Goal: Information Seeking & Learning: Learn about a topic

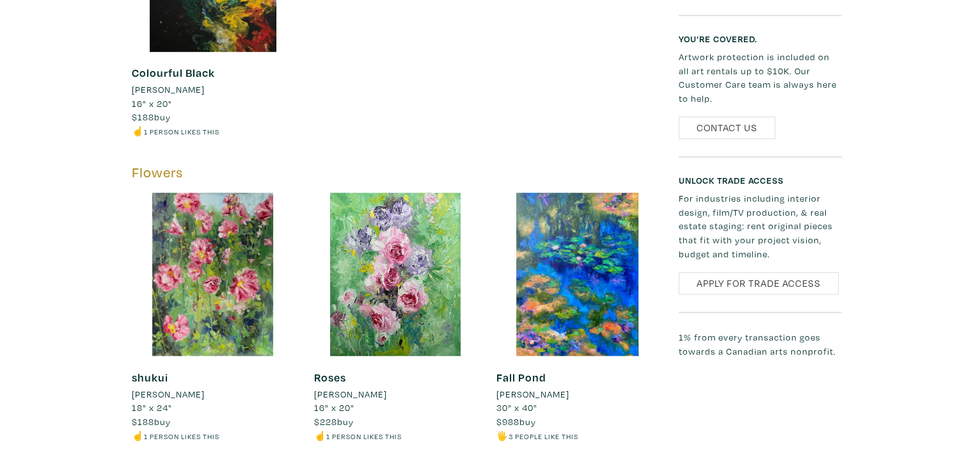
scroll to position [917, 0]
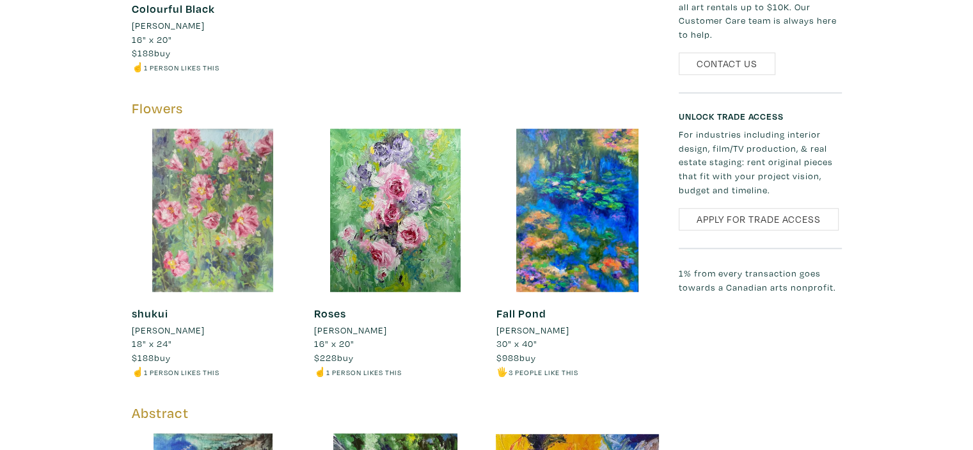
click at [238, 214] on div at bounding box center [213, 210] width 163 height 163
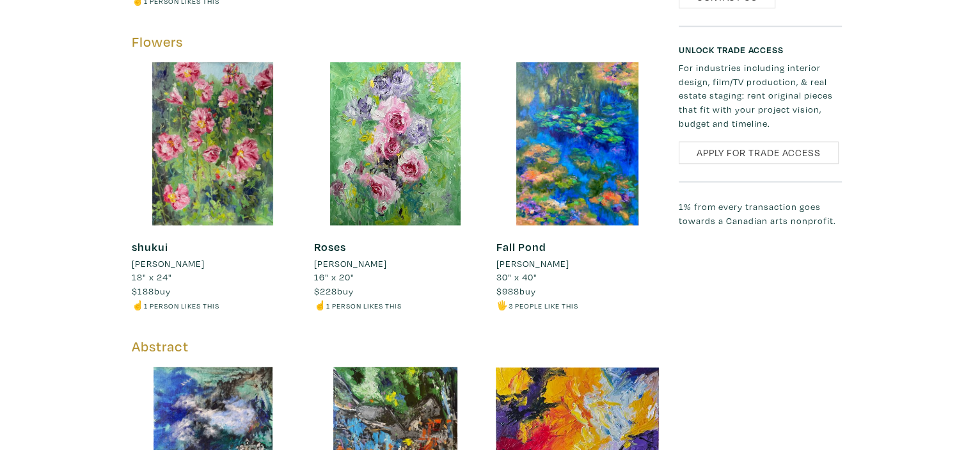
scroll to position [990, 0]
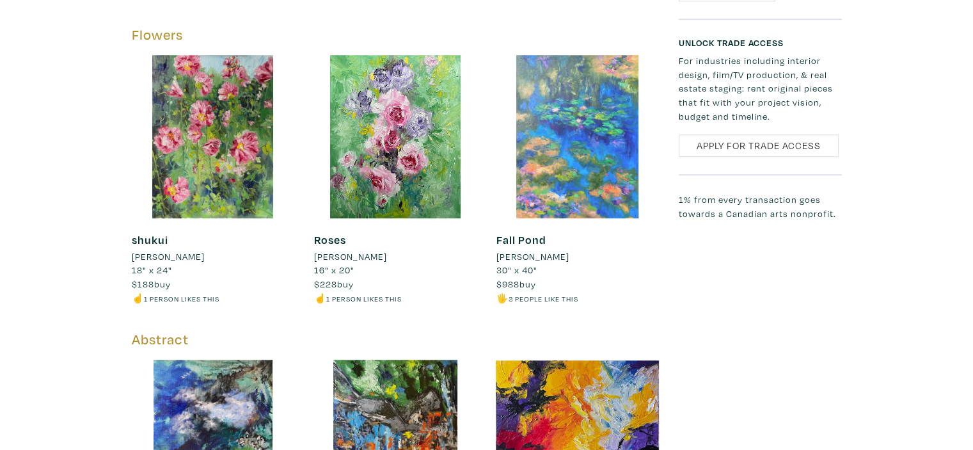
click at [601, 154] on div at bounding box center [577, 136] width 163 height 163
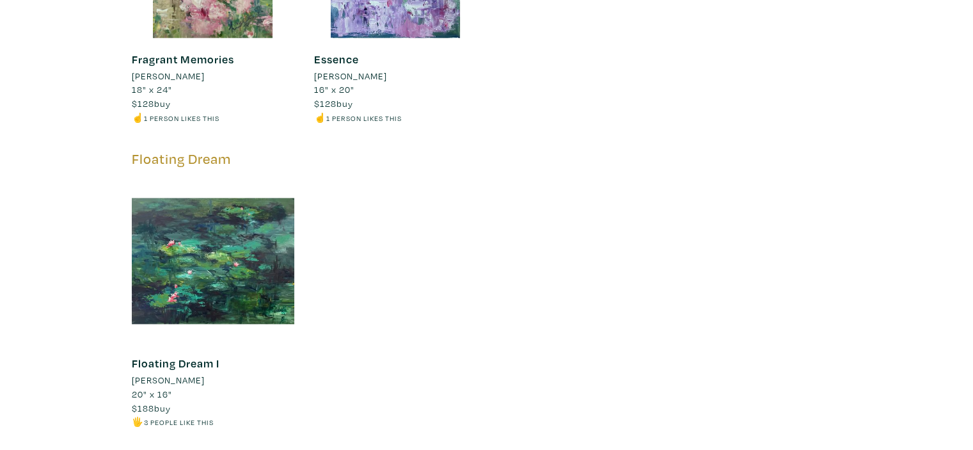
scroll to position [1843, 0]
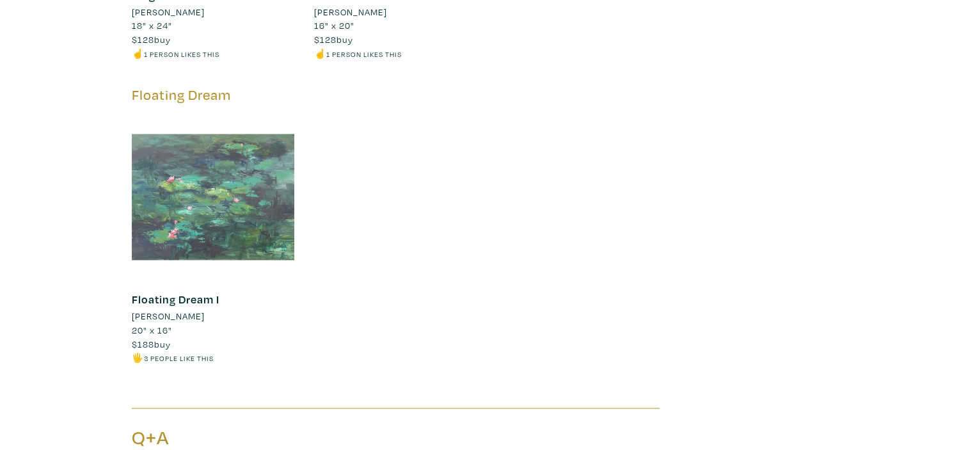
click at [235, 205] on div at bounding box center [213, 196] width 163 height 163
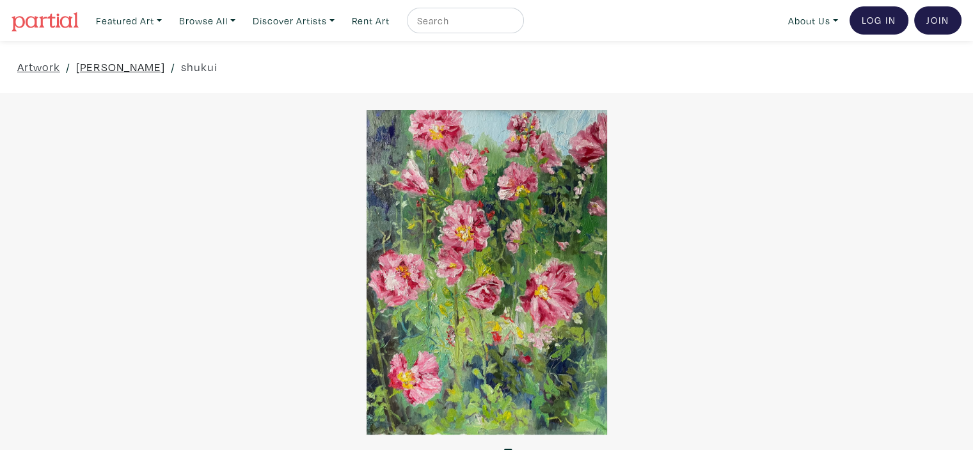
click at [85, 70] on link "[PERSON_NAME]" at bounding box center [120, 66] width 89 height 17
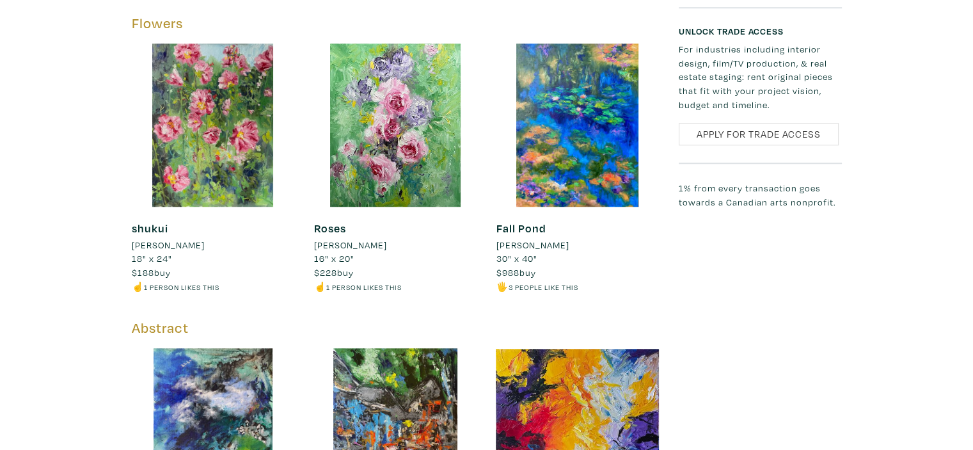
scroll to position [1023, 0]
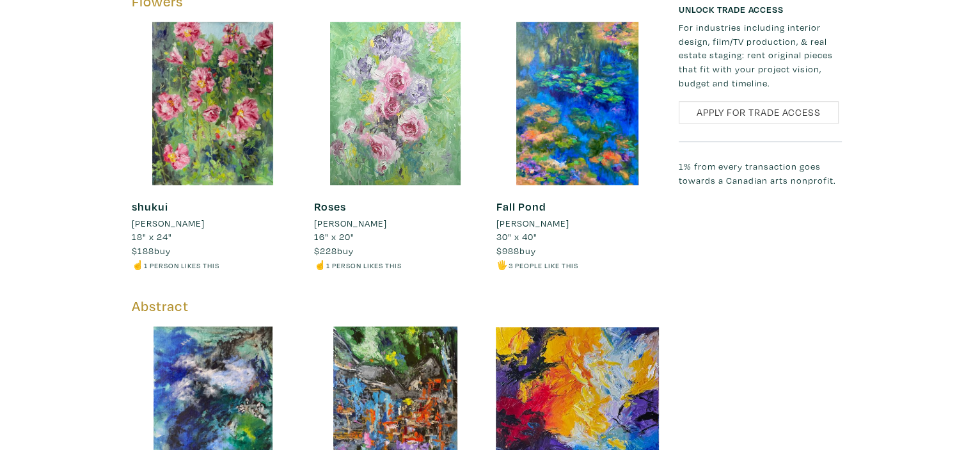
click at [417, 86] on div at bounding box center [394, 103] width 163 height 163
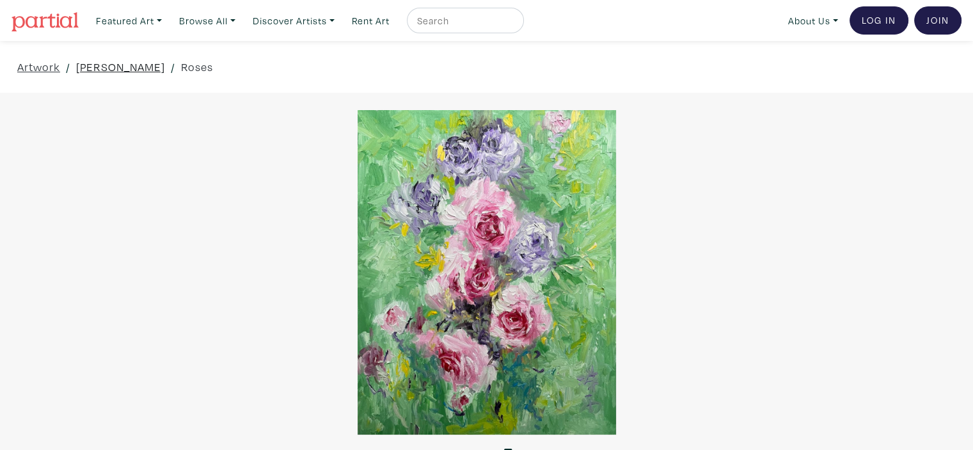
click at [88, 67] on link "[PERSON_NAME]" at bounding box center [120, 66] width 89 height 17
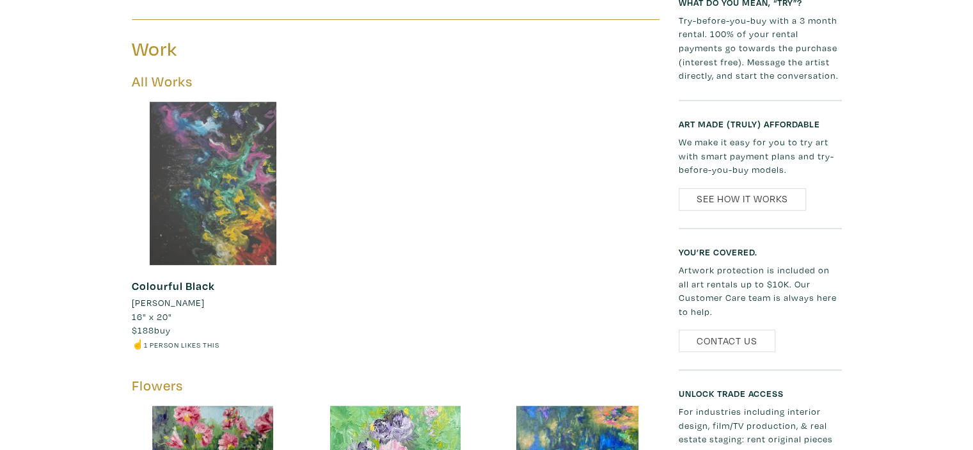
scroll to position [661, 0]
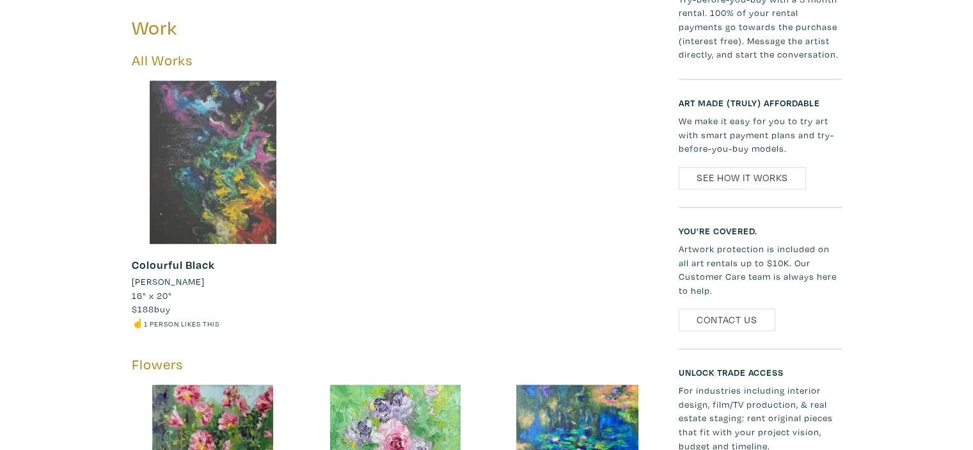
click at [225, 132] on div at bounding box center [213, 162] width 163 height 163
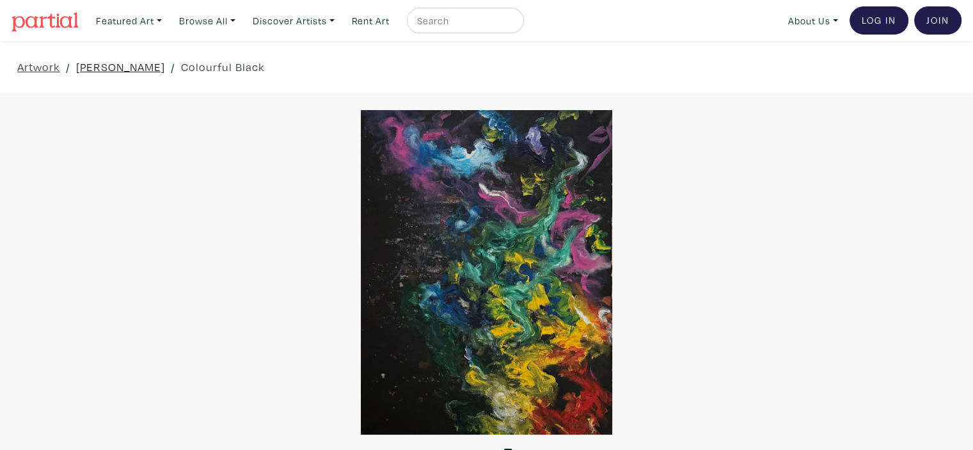
click at [98, 66] on link "[PERSON_NAME]" at bounding box center [120, 66] width 89 height 17
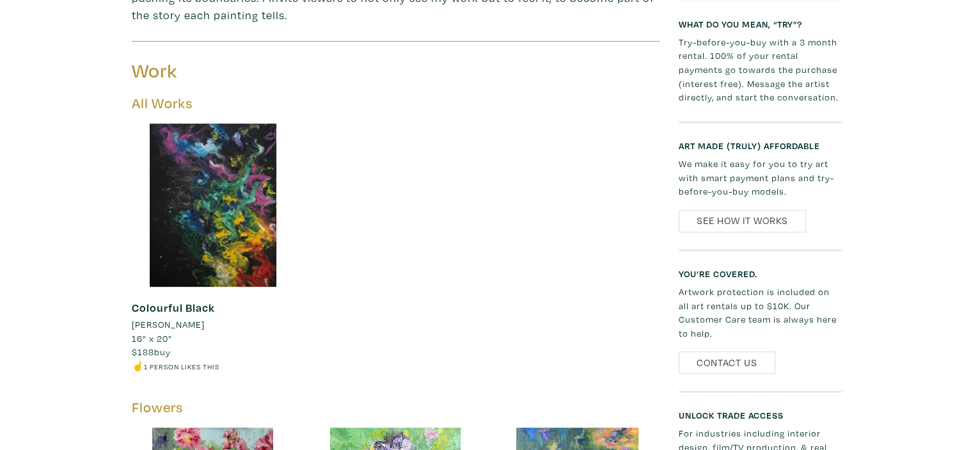
scroll to position [704, 0]
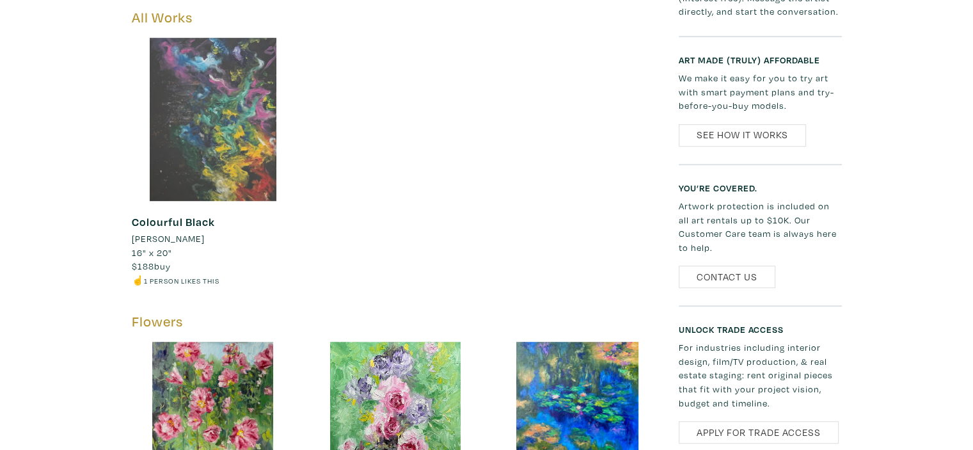
click at [213, 145] on div at bounding box center [213, 119] width 163 height 163
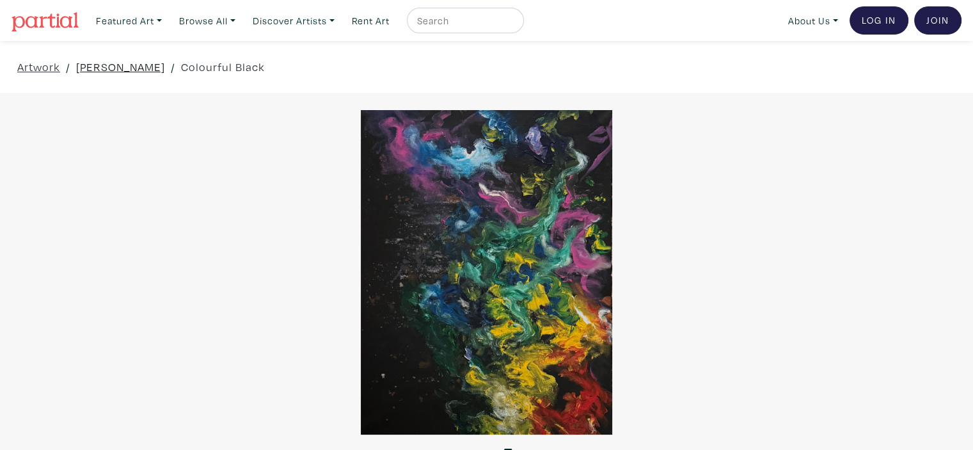
click at [97, 68] on link "SHU LI" at bounding box center [120, 66] width 89 height 17
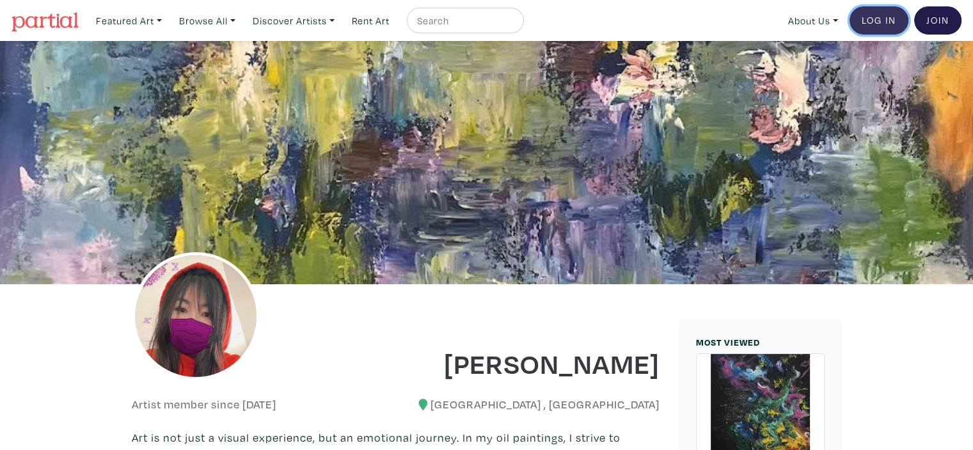
click at [883, 19] on link "Log In" at bounding box center [878, 20] width 59 height 28
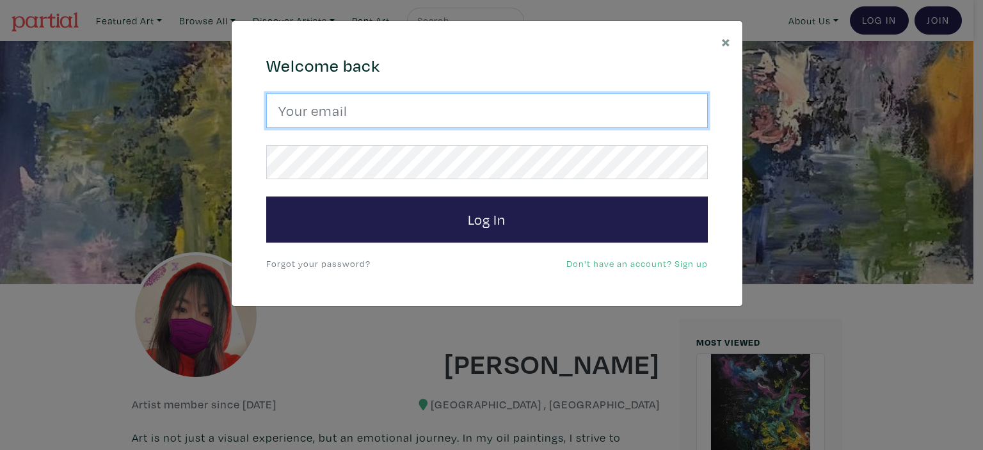
type input "shuyu_li@hotmail.com"
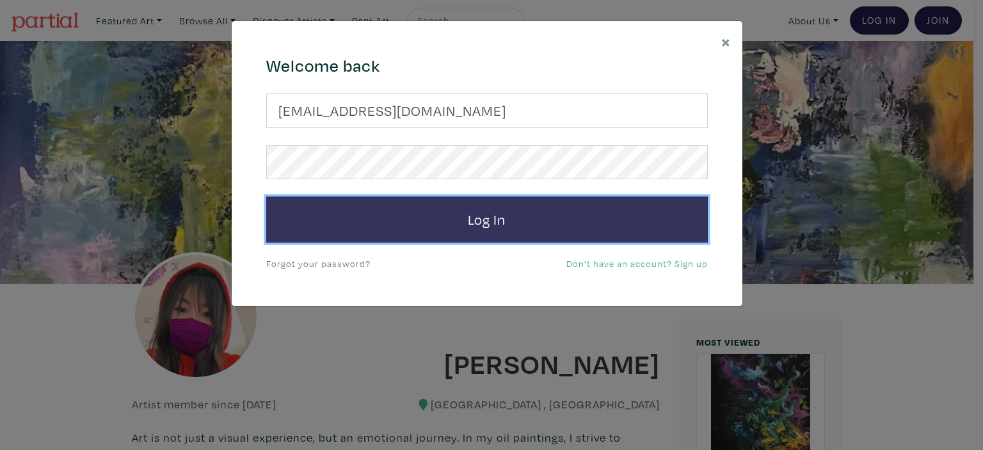
click at [484, 219] on button "Log In" at bounding box center [486, 219] width 441 height 46
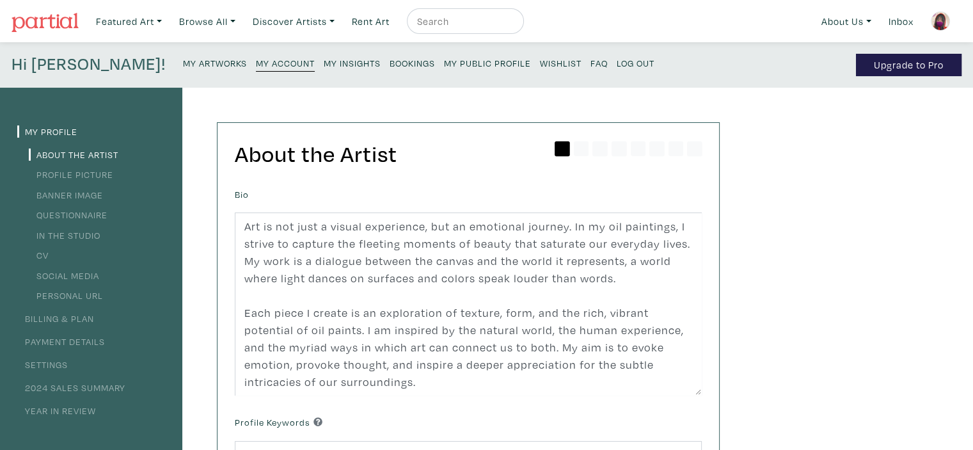
click at [324, 63] on small "My Insights" at bounding box center [352, 63] width 57 height 12
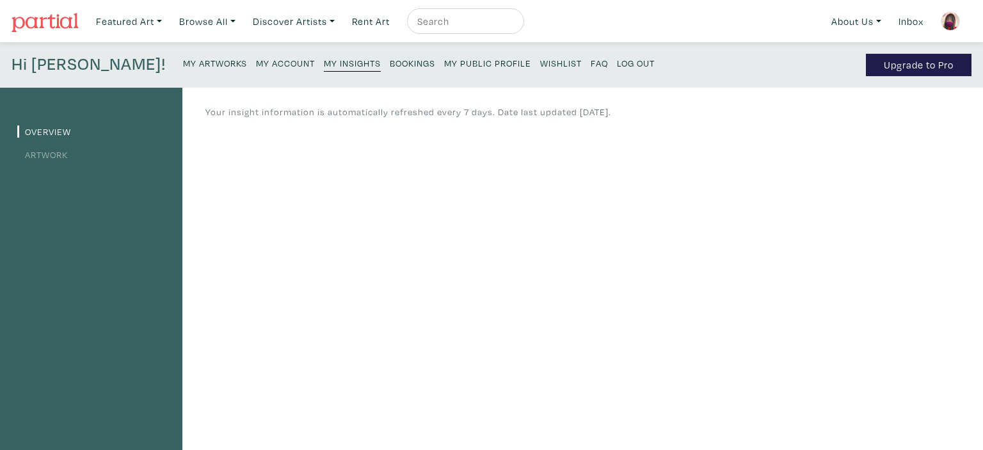
click at [42, 150] on link "Artwork" at bounding box center [42, 154] width 51 height 12
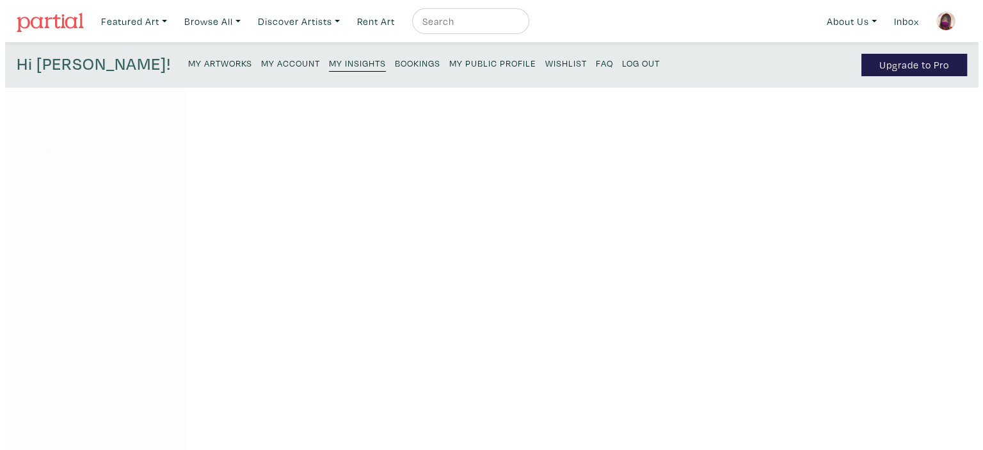
scroll to position [64, 0]
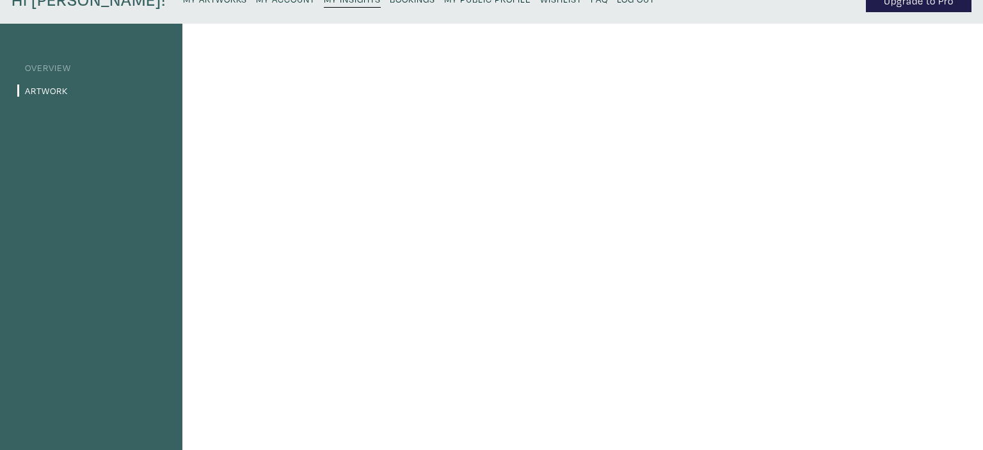
click at [824, 43] on div "Overview Artwork" at bounding box center [491, 371] width 983 height 694
click at [38, 67] on link "Overview" at bounding box center [44, 67] width 54 height 12
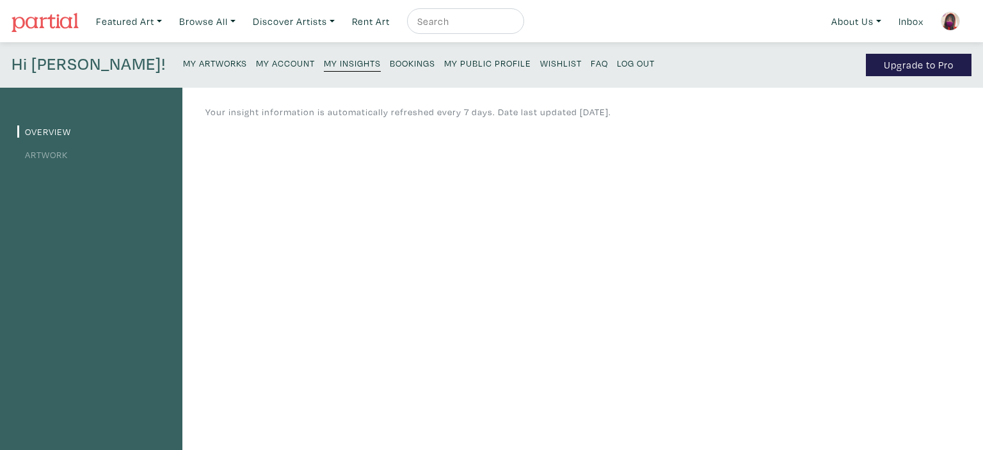
click at [390, 65] on small "Bookings" at bounding box center [412, 63] width 45 height 12
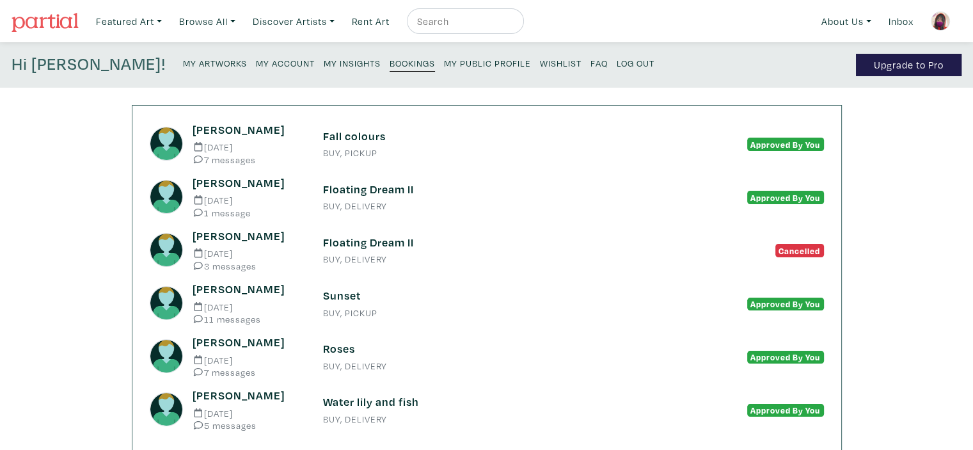
click at [617, 63] on small "Log Out" at bounding box center [636, 63] width 38 height 12
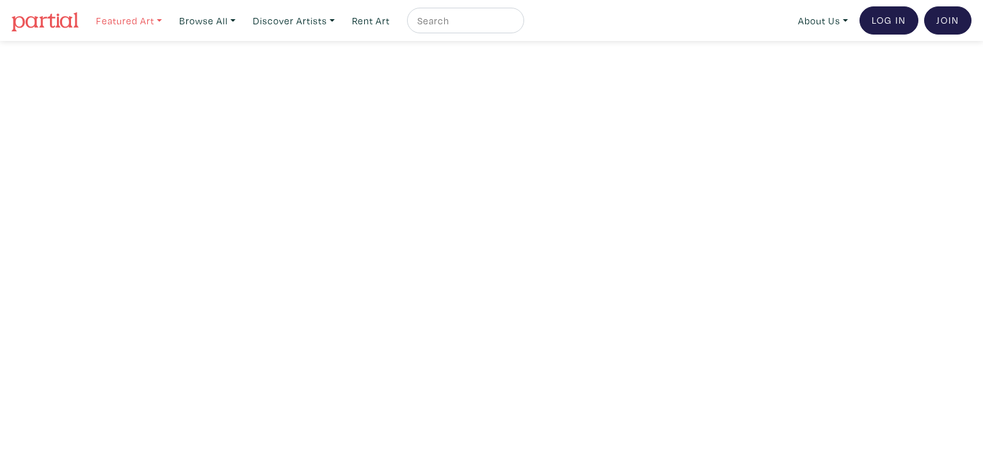
click at [148, 24] on link "Featured Art" at bounding box center [128, 21] width 77 height 26
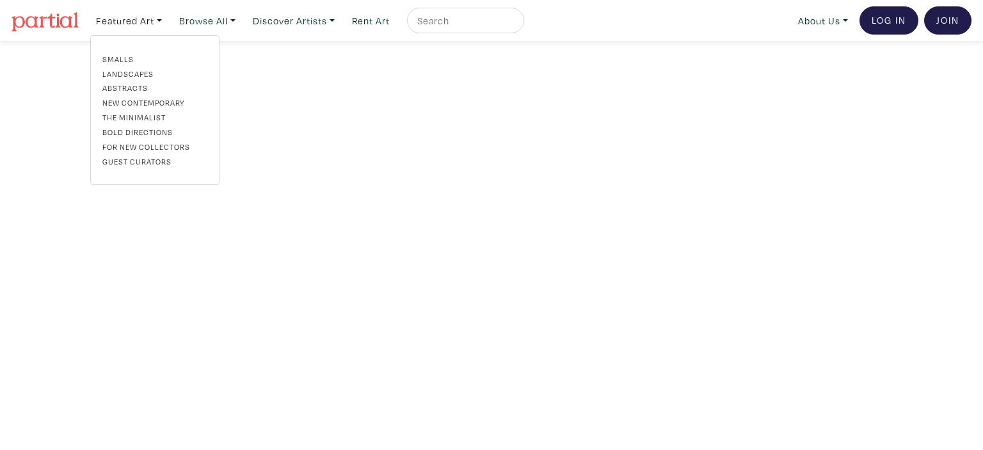
click at [132, 86] on link "Abstracts" at bounding box center [154, 88] width 105 height 12
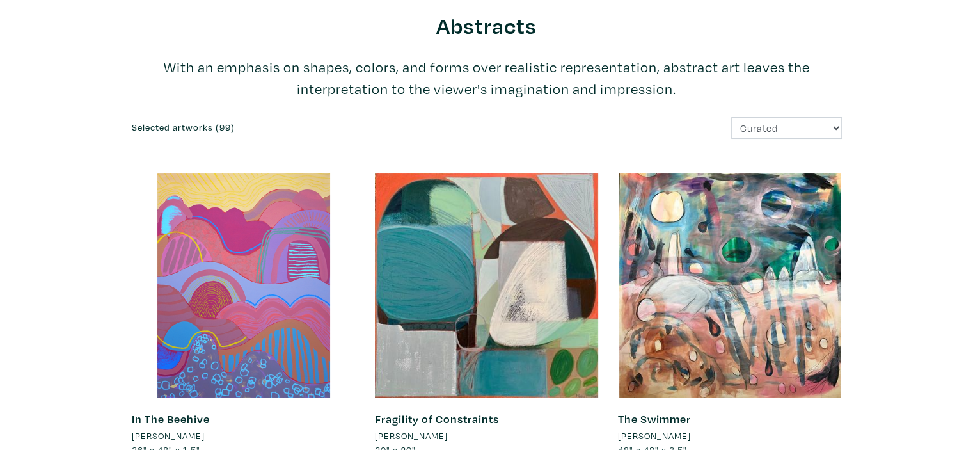
scroll to position [85, 0]
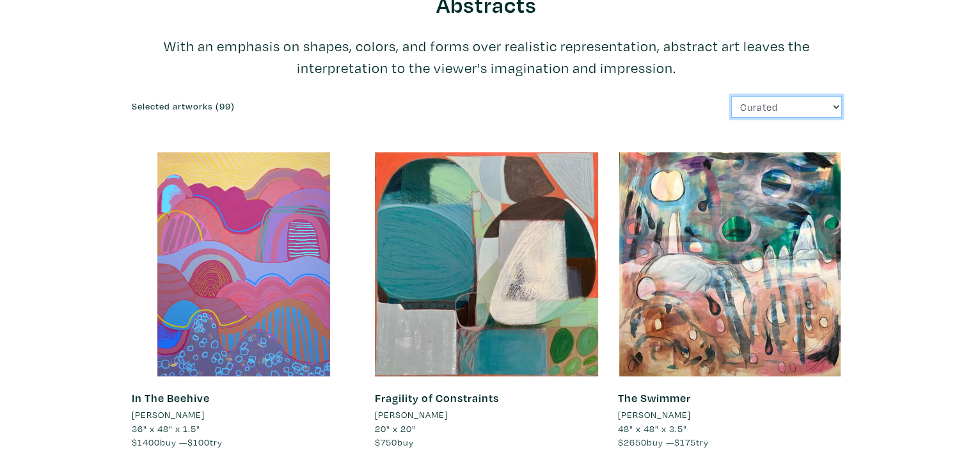
click at [750, 107] on select "Curated Newest Random Price: Low to High Price: High to Low" at bounding box center [786, 107] width 111 height 22
click at [629, 104] on form "Curated Newest Random Price: Low to High Price: High to Low" at bounding box center [668, 107] width 345 height 22
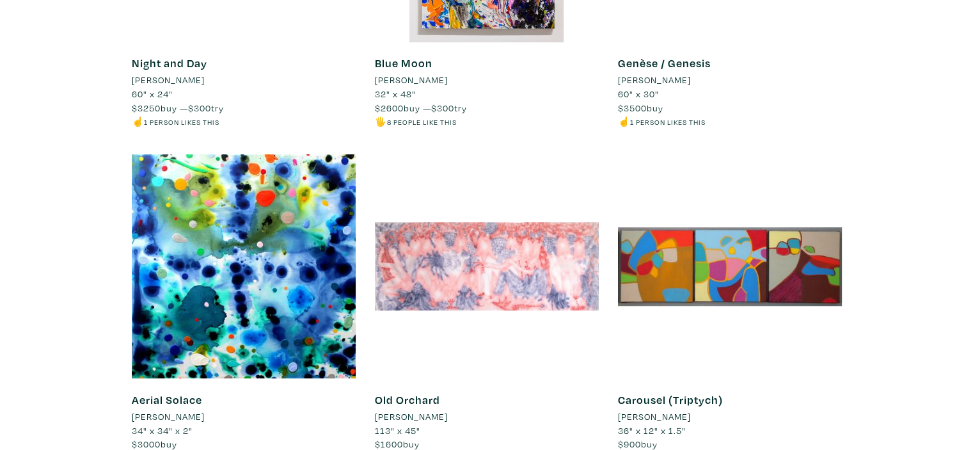
scroll to position [0, 0]
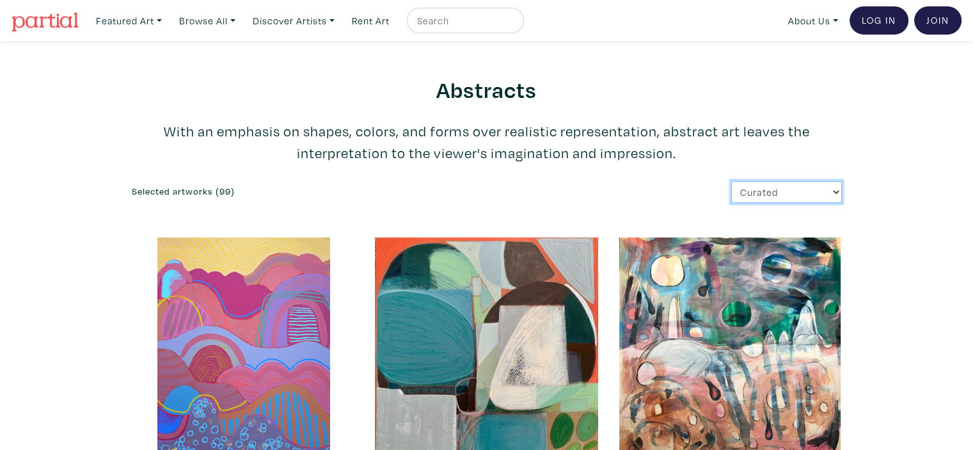
click at [841, 193] on select "Curated Newest Random Price: Low to High Price: High to Low" at bounding box center [786, 192] width 111 height 22
select select "id"
click at [731, 181] on select "Curated Newest Random Price: Low to High Price: High to Low" at bounding box center [786, 192] width 111 height 22
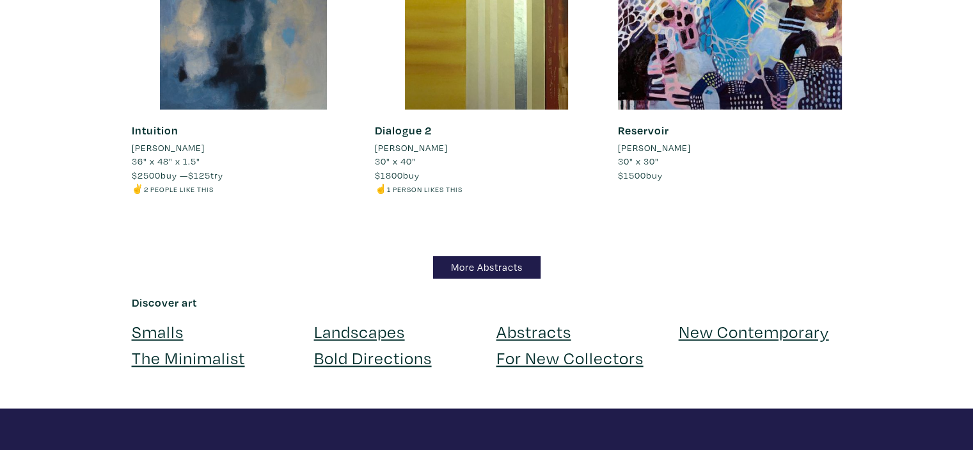
scroll to position [11144, 0]
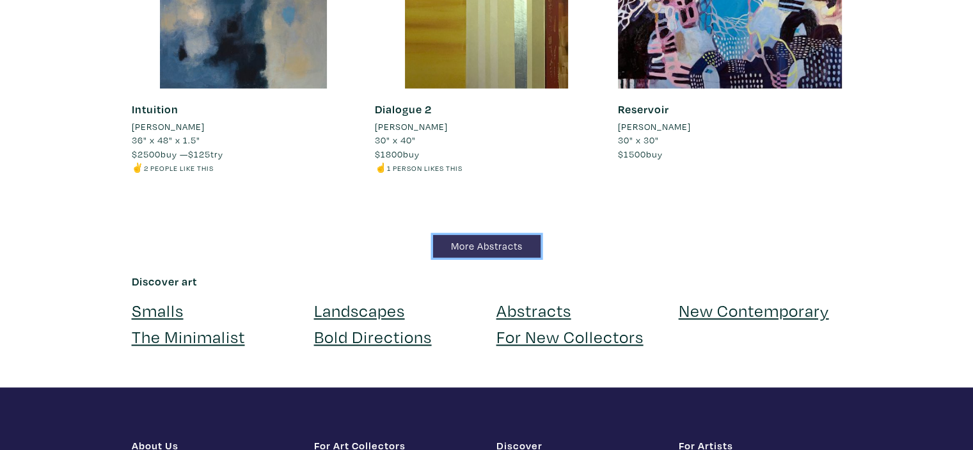
click at [504, 246] on link "More Abstracts" at bounding box center [486, 246] width 107 height 22
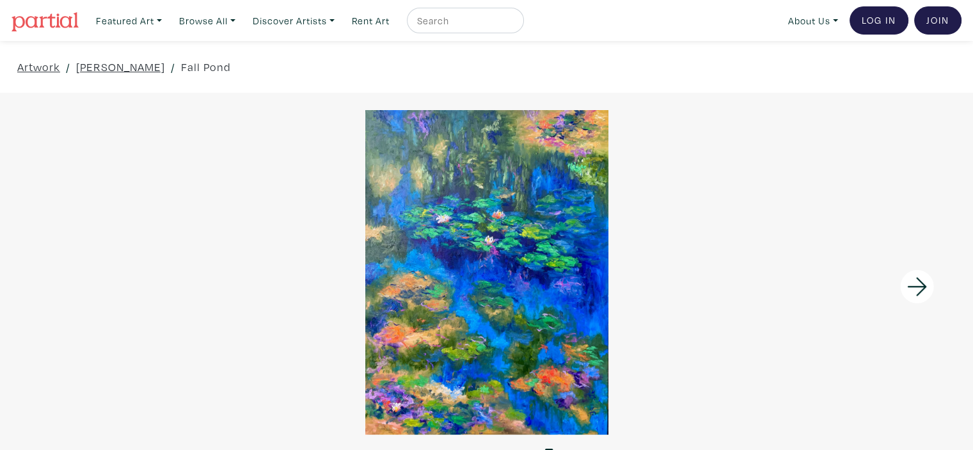
click at [914, 287] on icon at bounding box center [917, 286] width 43 height 35
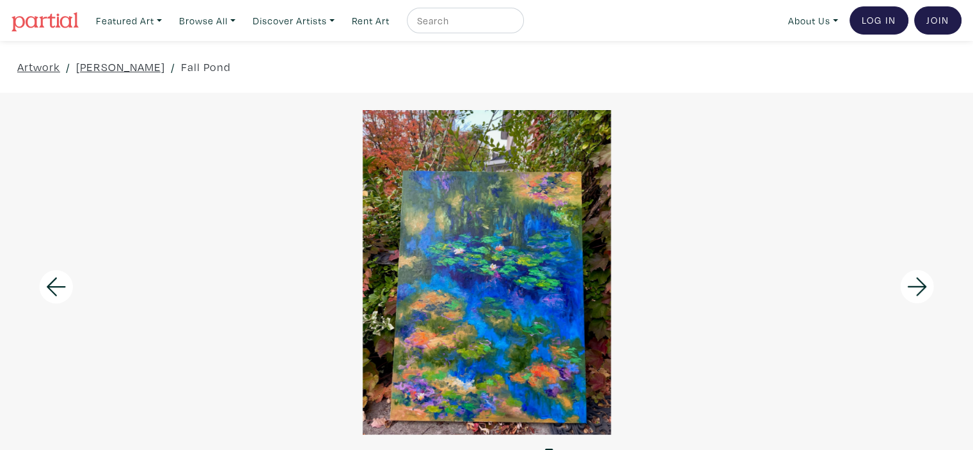
click at [914, 287] on icon at bounding box center [917, 286] width 43 height 35
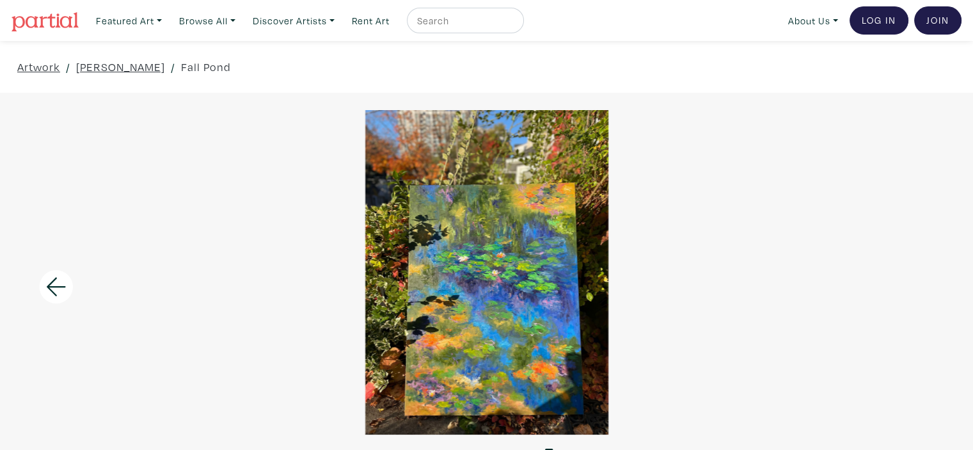
click at [914, 287] on div at bounding box center [486, 272] width 973 height 324
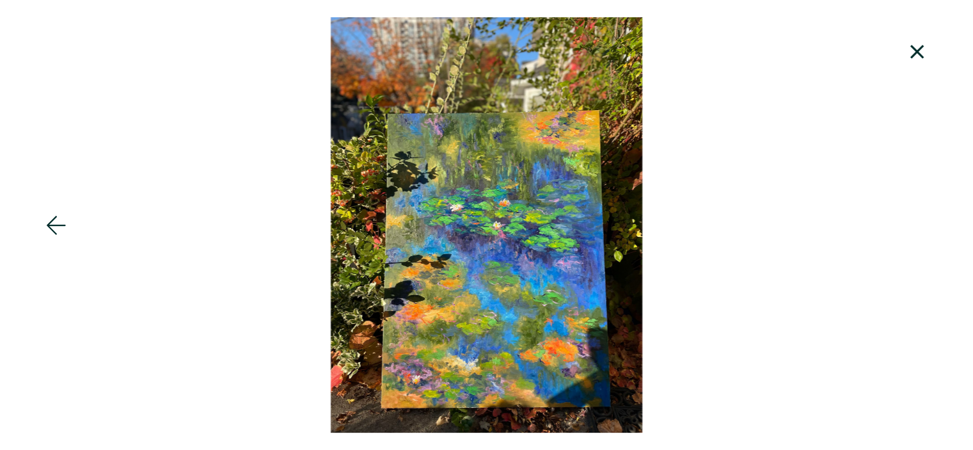
click at [922, 49] on icon at bounding box center [917, 52] width 43 height 35
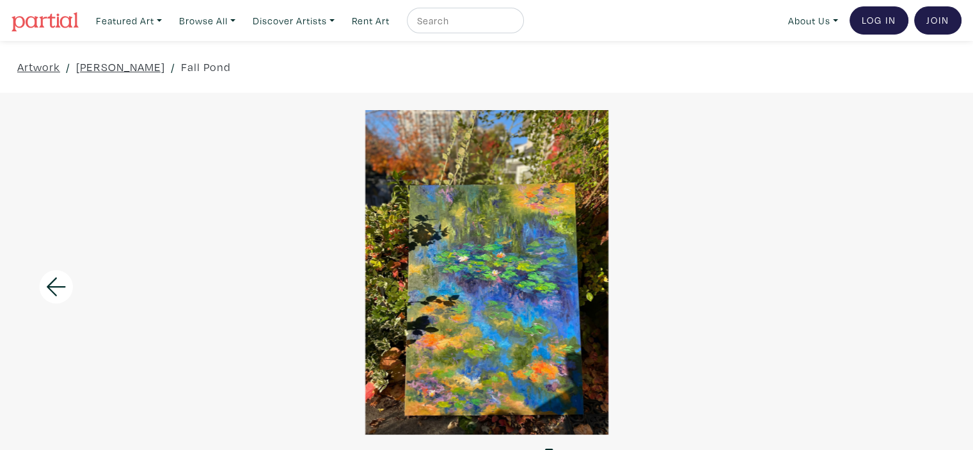
click at [42, 283] on icon at bounding box center [56, 286] width 43 height 35
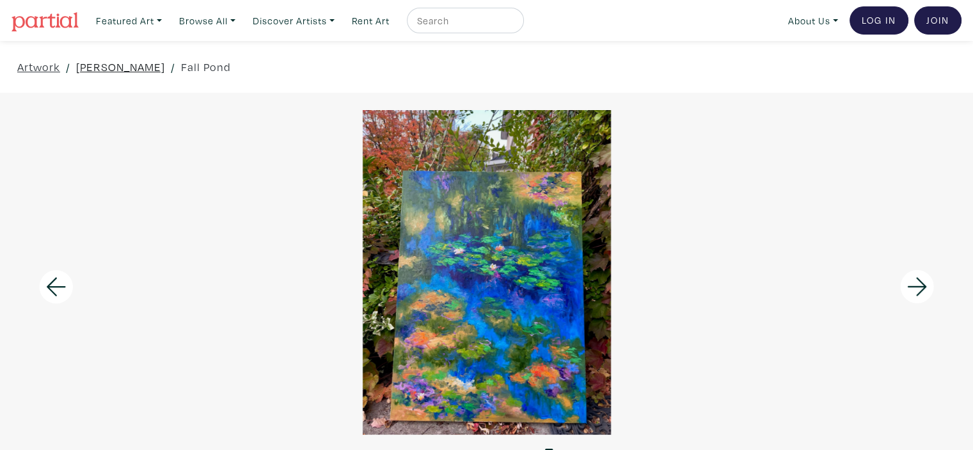
click at [97, 61] on link "SHU LI" at bounding box center [120, 66] width 89 height 17
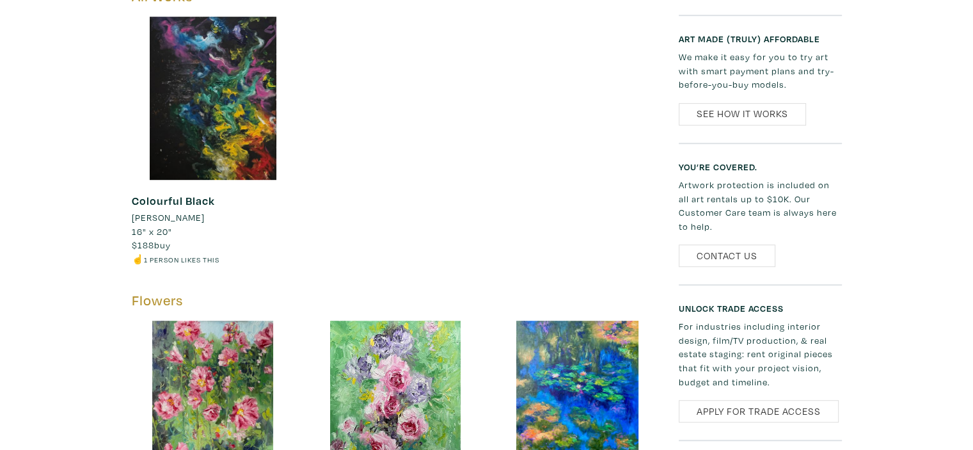
scroll to position [789, 0]
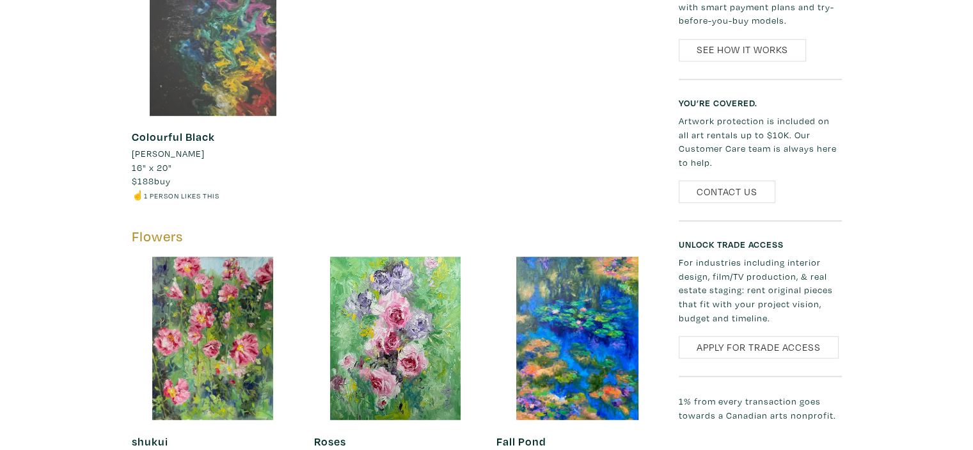
click at [193, 51] on div at bounding box center [213, 34] width 163 height 163
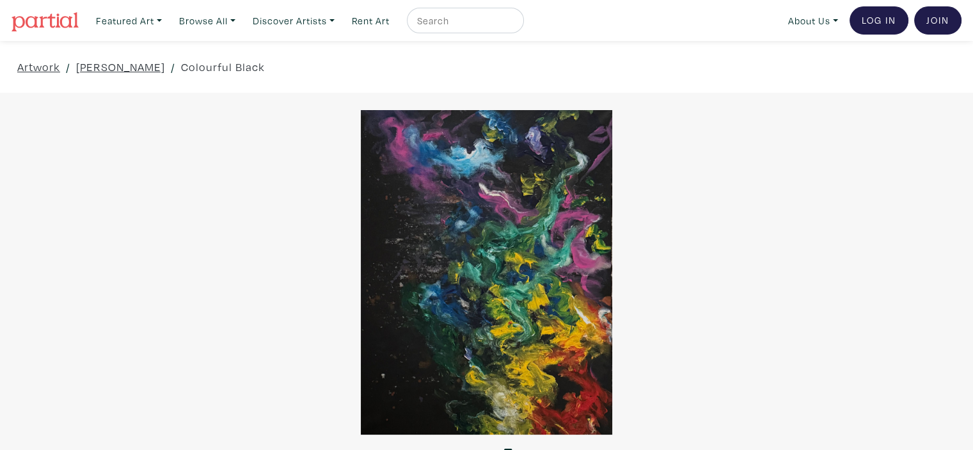
click at [537, 367] on div at bounding box center [486, 272] width 973 height 324
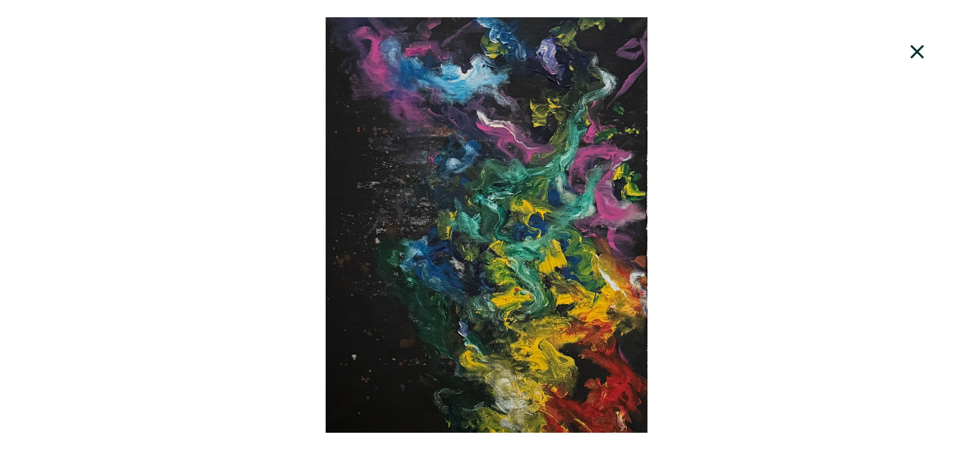
scroll to position [64, 0]
